Goal: Navigation & Orientation: Find specific page/section

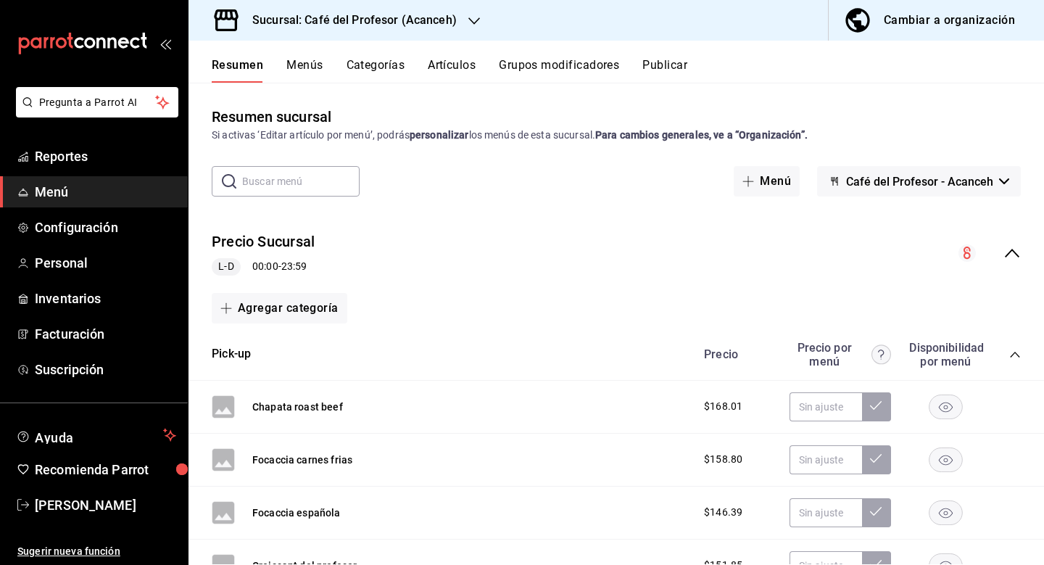
click at [1018, 355] on icon "collapse-category-row" at bounding box center [1014, 355] width 9 height 6
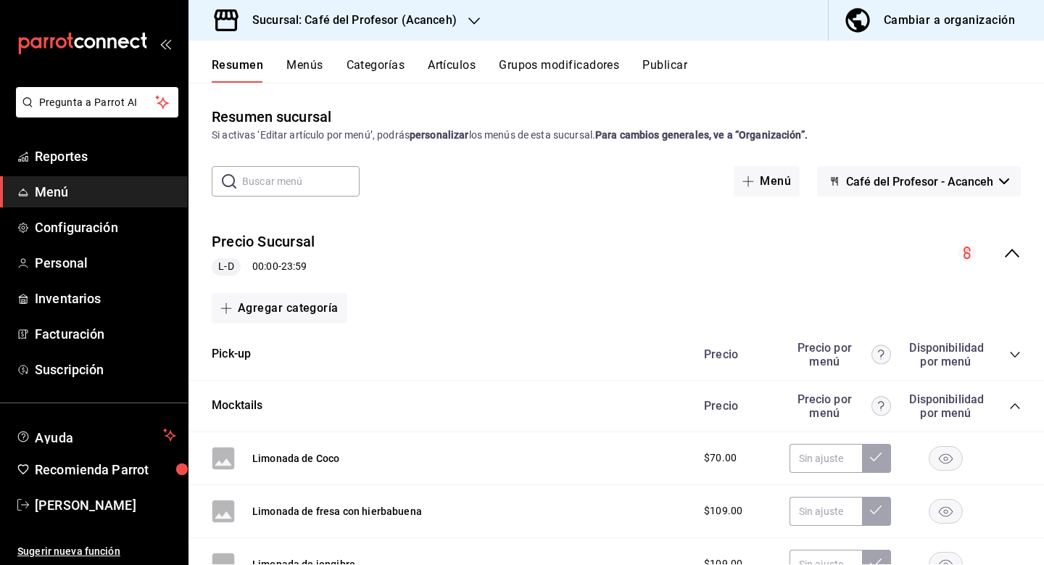
click at [1014, 399] on div "Precio Precio por menú Disponibilidad por menú" at bounding box center [854, 406] width 331 height 28
click at [1014, 402] on icon "collapse-category-row" at bounding box center [1015, 406] width 12 height 12
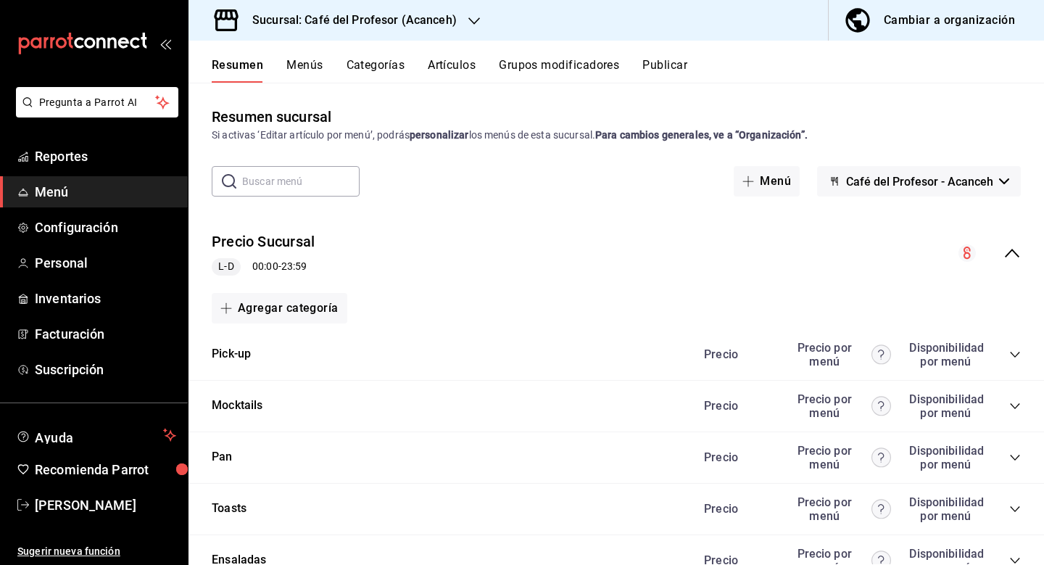
click at [749, 272] on div "Precio Sucursal L-D 00:00 - 23:59" at bounding box center [615, 253] width 855 height 67
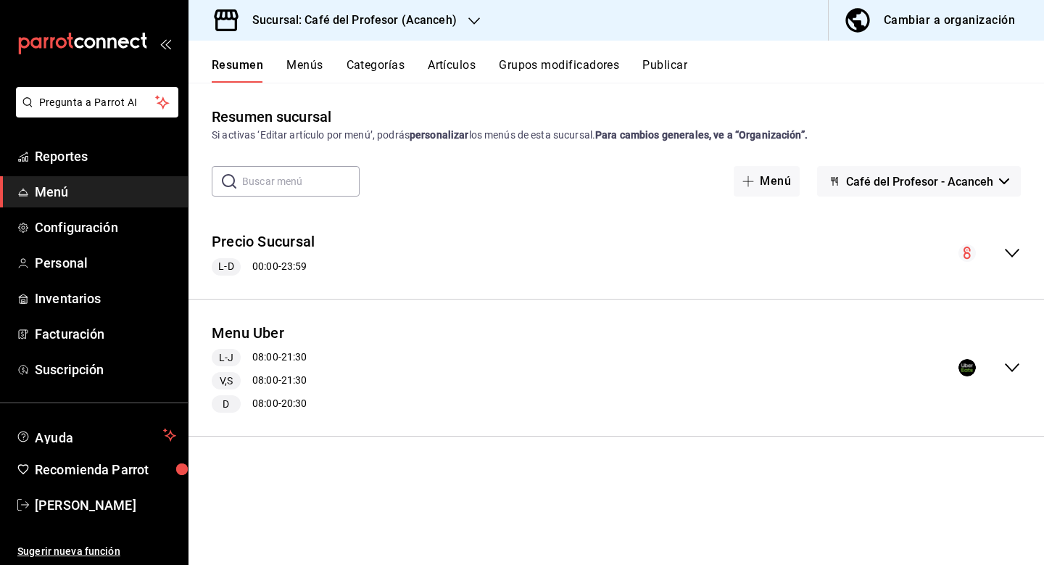
click at [412, 21] on h3 "Sucursal: Café del Profesor (Acanceh)" at bounding box center [349, 20] width 216 height 17
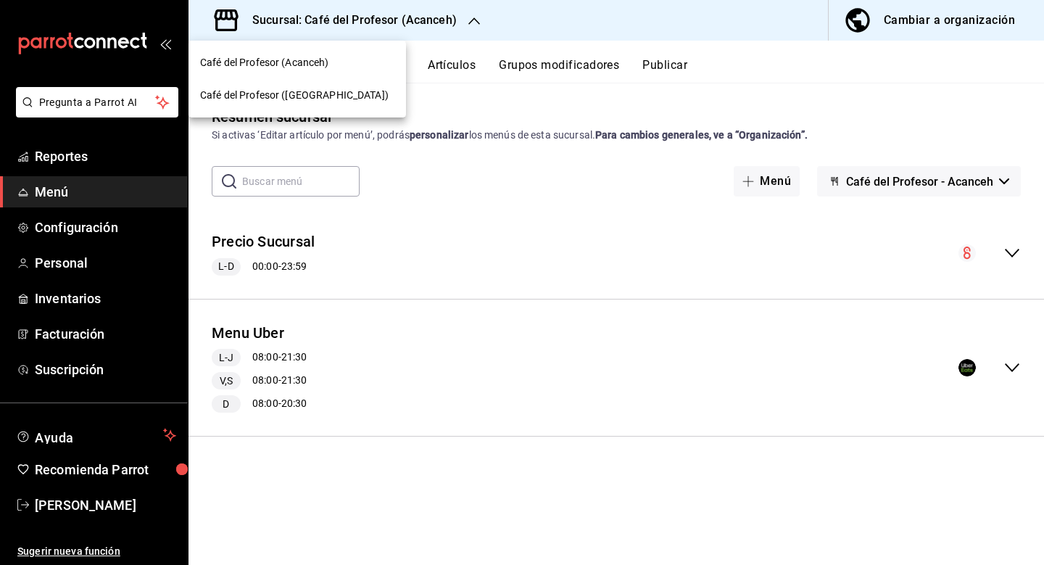
click at [77, 269] on div at bounding box center [522, 282] width 1044 height 565
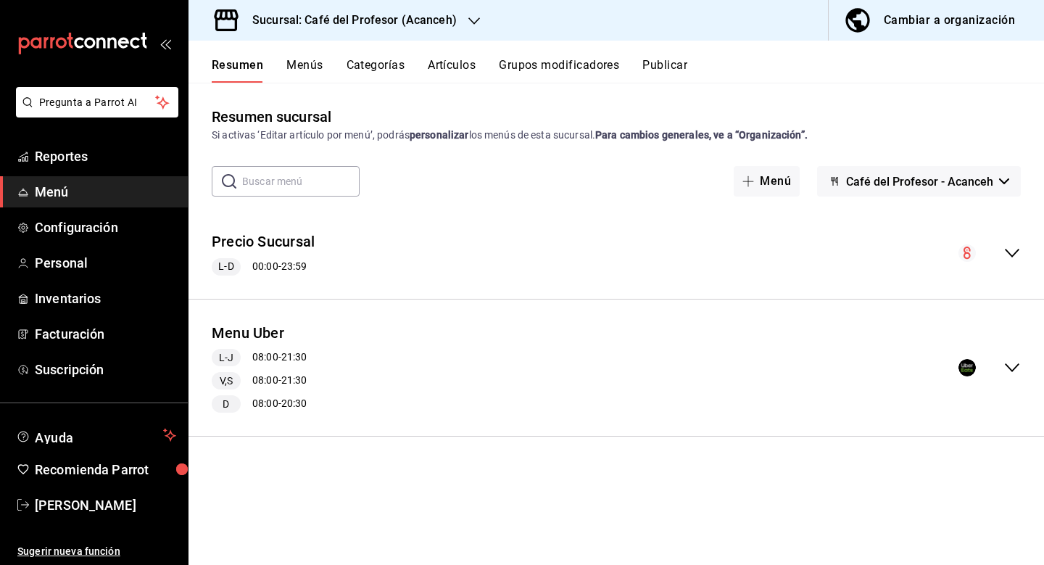
click at [77, 269] on span "Personal" at bounding box center [105, 263] width 141 height 20
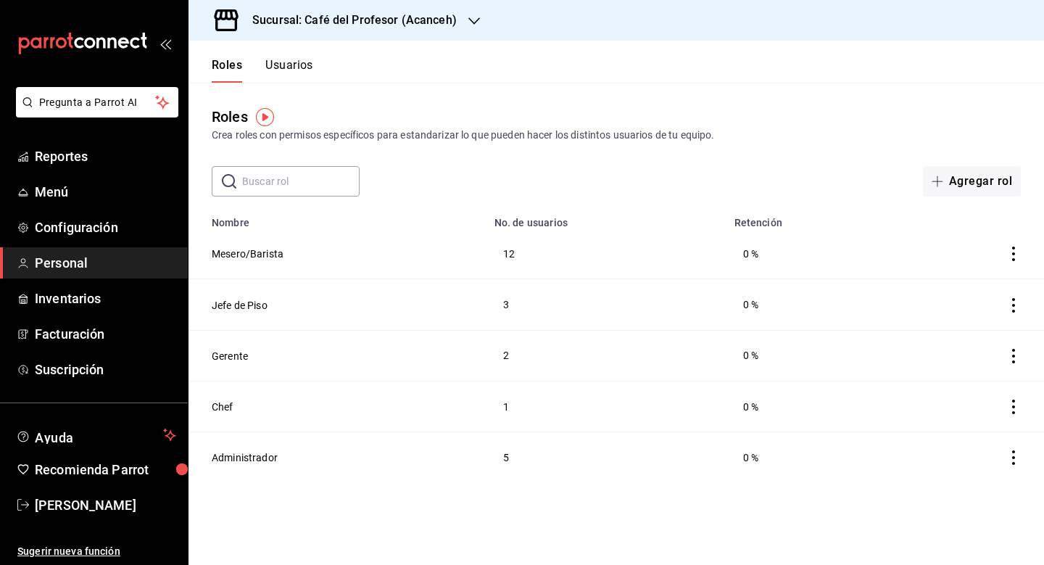
click at [294, 73] on button "Usuarios" at bounding box center [289, 70] width 48 height 25
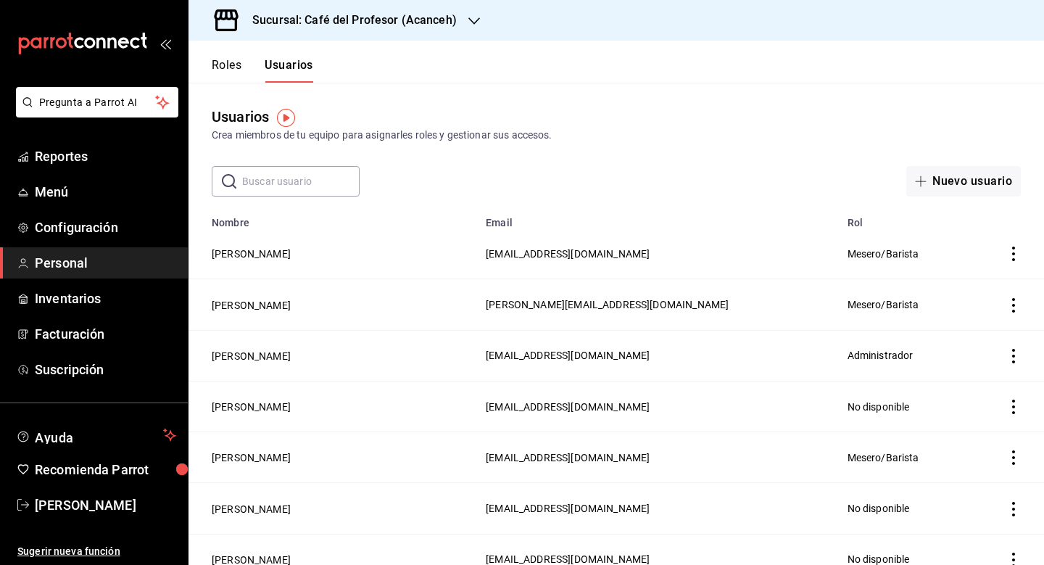
click at [397, 20] on h3 "Sucursal: Café del Profesor (Acanceh)" at bounding box center [349, 20] width 216 height 17
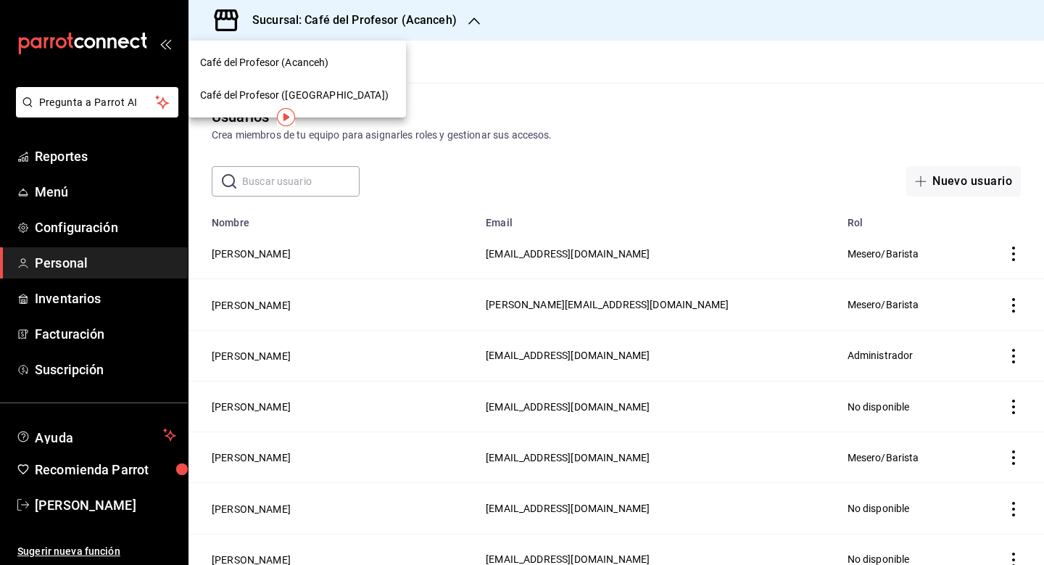
click at [324, 95] on span "Café del Profesor ([GEOGRAPHIC_DATA])" at bounding box center [294, 95] width 188 height 15
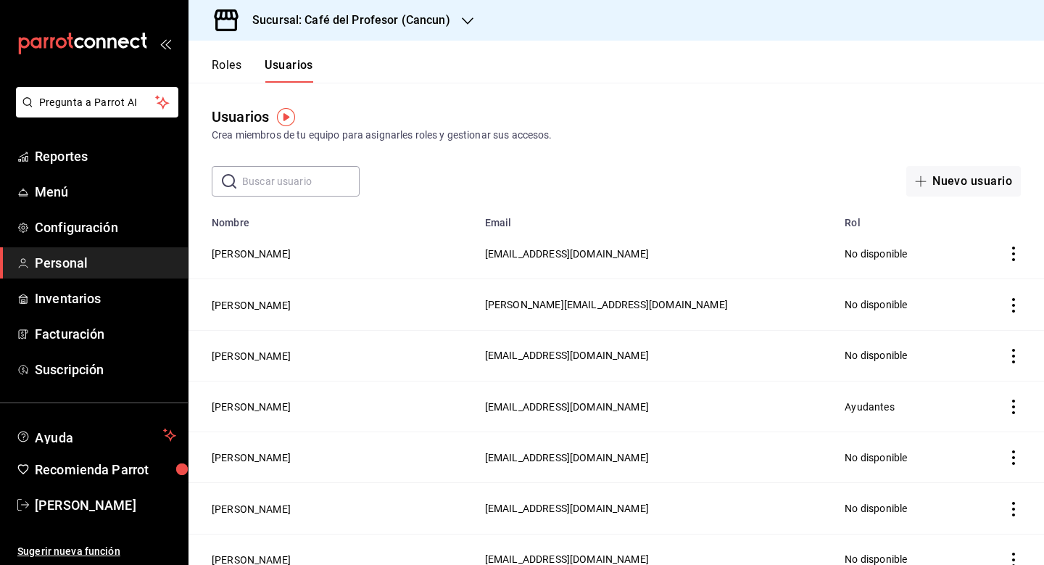
click at [346, 20] on h3 "Sucursal: Café del Profesor (Cancun)" at bounding box center [345, 20] width 209 height 17
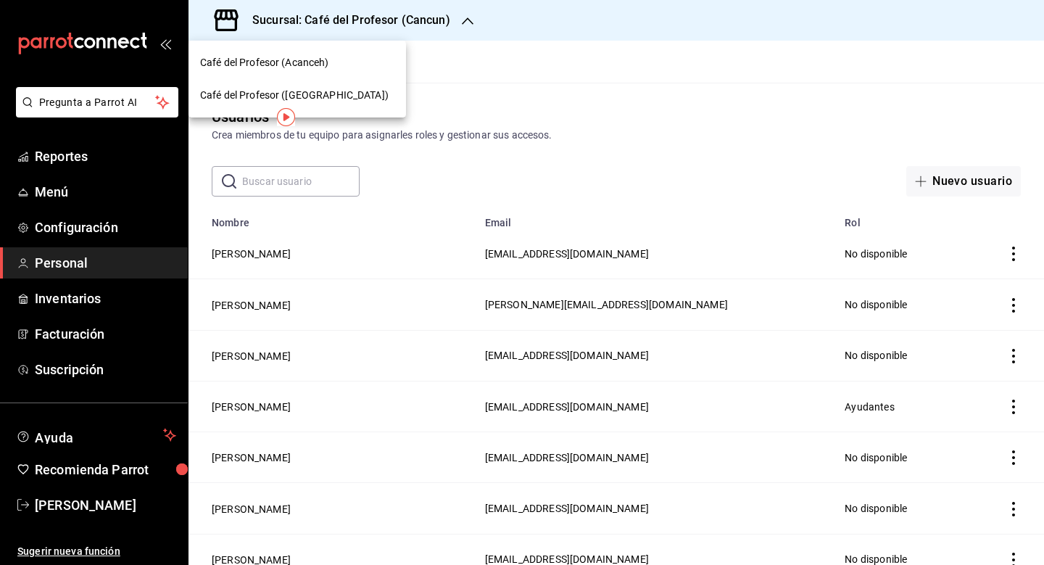
click at [331, 64] on div "Café del Profesor (Acanceh)" at bounding box center [297, 62] width 194 height 15
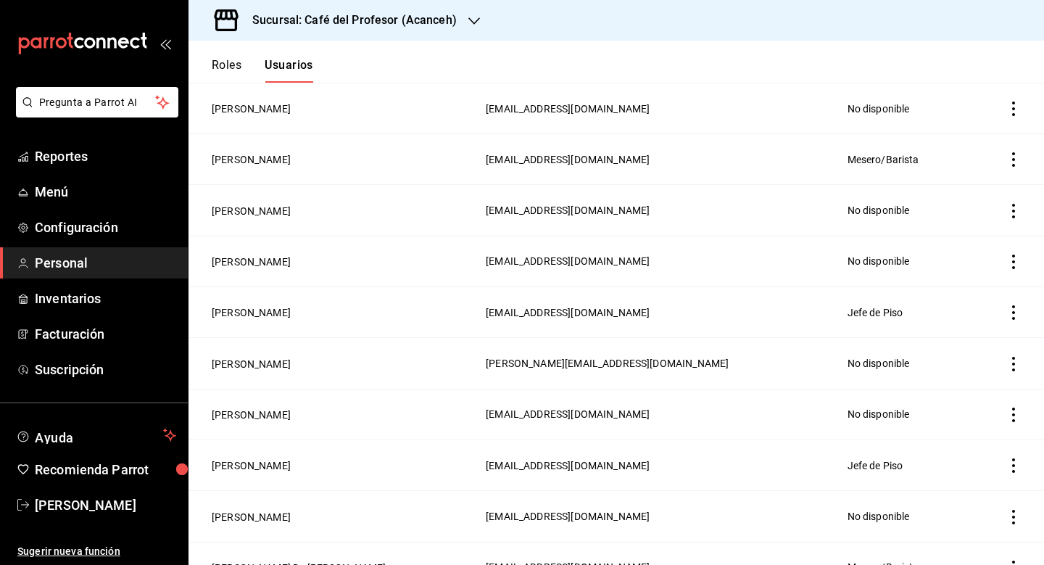
scroll to position [299, 0]
